Goal: Task Accomplishment & Management: Manage account settings

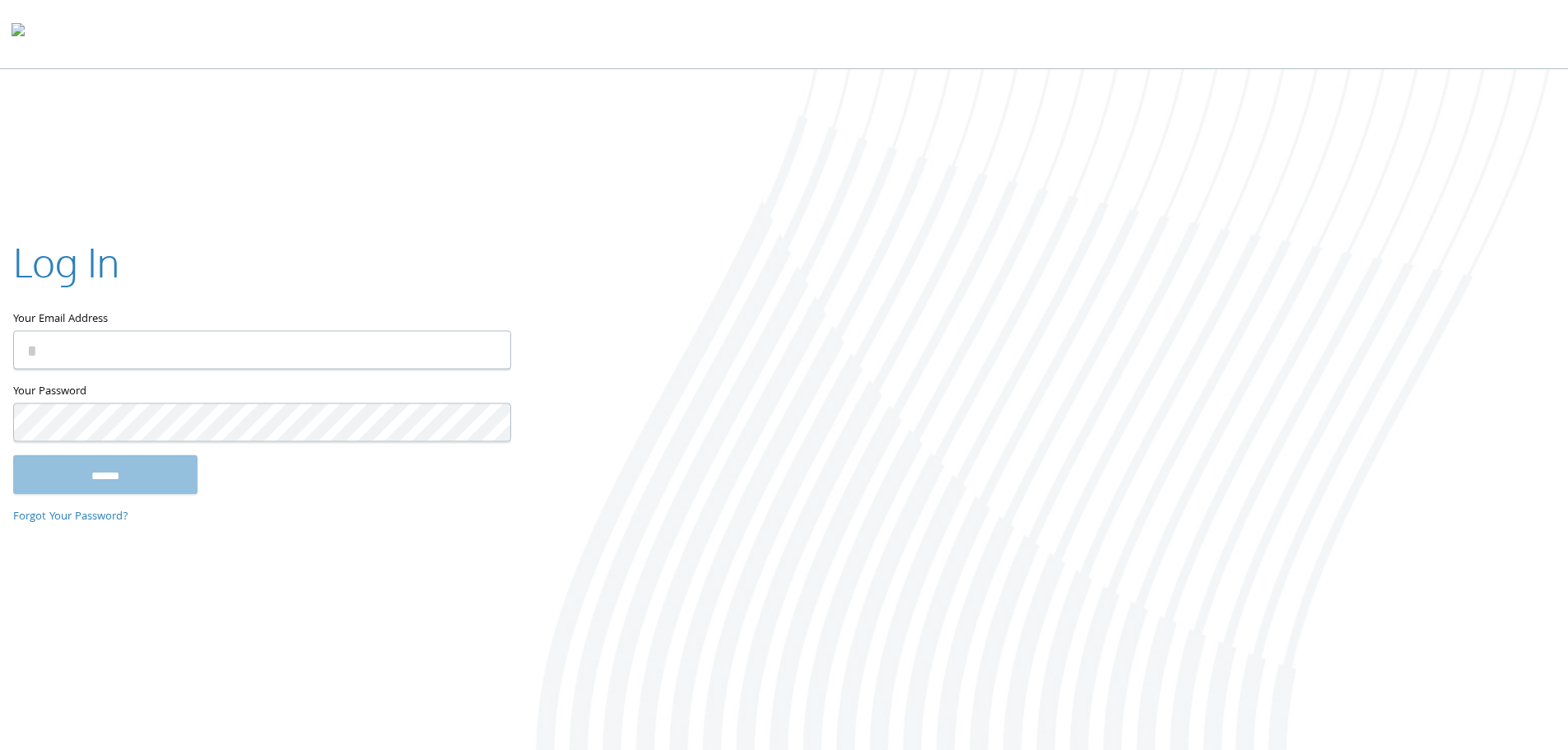
type input "**********"
click at [124, 475] on input "******" at bounding box center [105, 474] width 185 height 39
type input "**********"
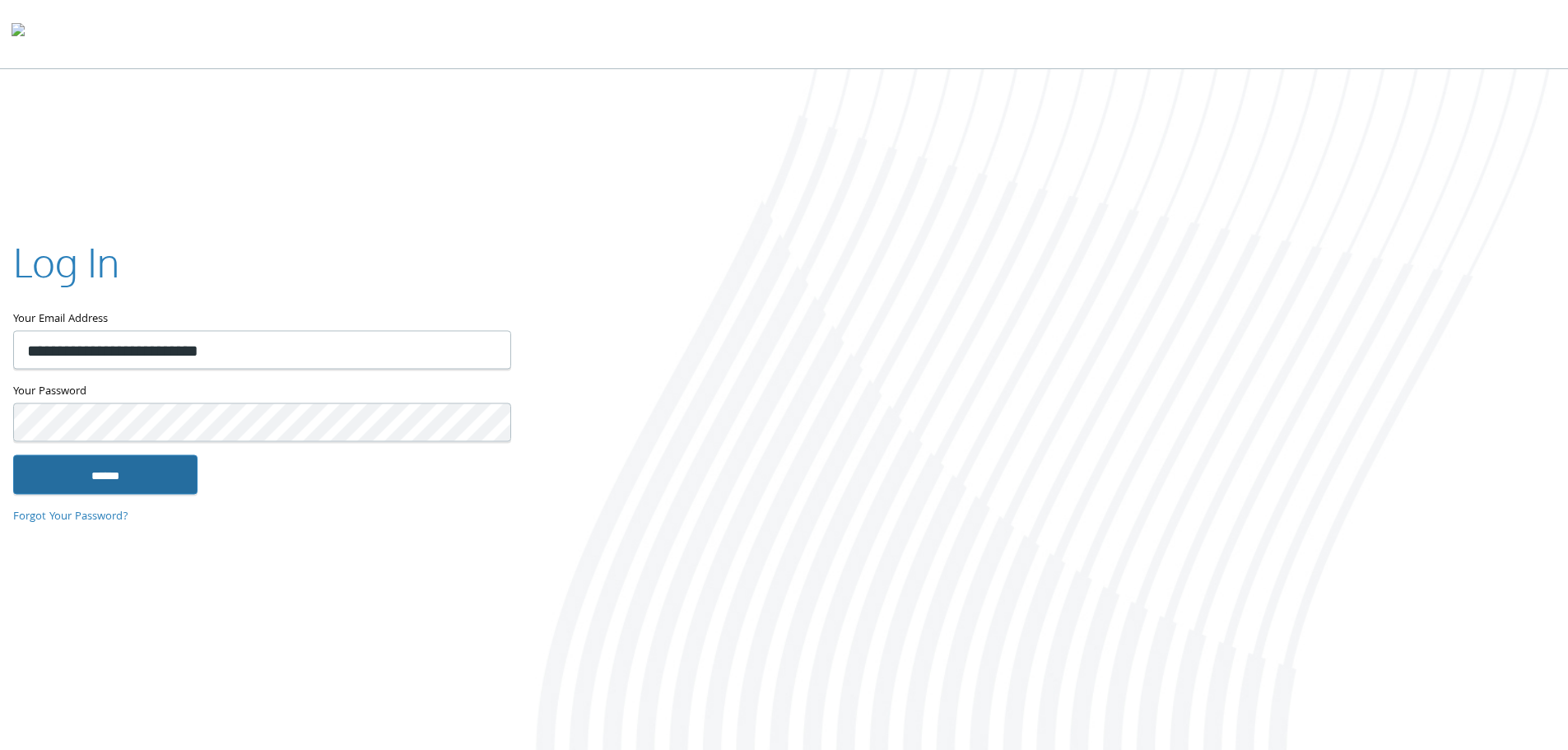
click at [105, 487] on input "******" at bounding box center [105, 474] width 185 height 39
